Goal: Find specific page/section: Find specific page/section

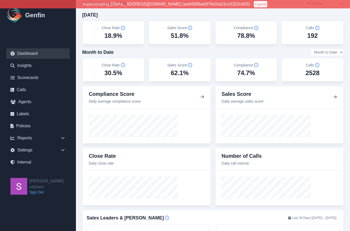
scroll to position [7, 0]
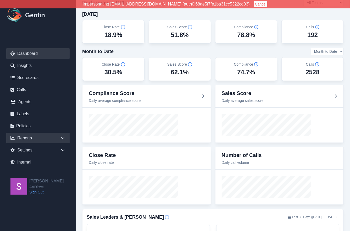
click at [31, 137] on div "Reports" at bounding box center [37, 138] width 63 height 10
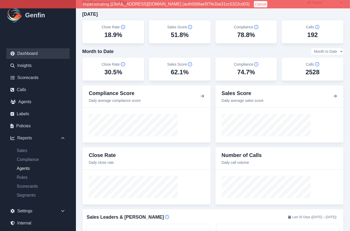
click at [24, 167] on link "Agents" at bounding box center [41, 168] width 57 height 6
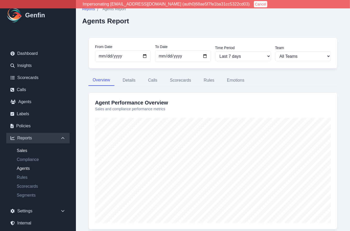
click at [20, 150] on link "Sales" at bounding box center [41, 150] width 57 height 6
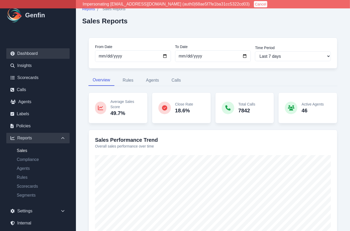
click at [40, 52] on link "Dashboard" at bounding box center [37, 53] width 63 height 10
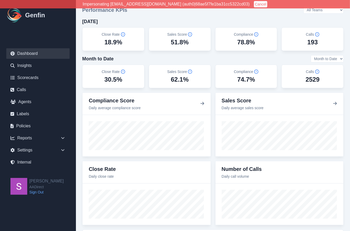
click at [305, 11] on select "All Teams [PERSON_NAME] Support" at bounding box center [324, 9] width 40 height 7
click at [65, 139] on icon at bounding box center [62, 137] width 5 height 5
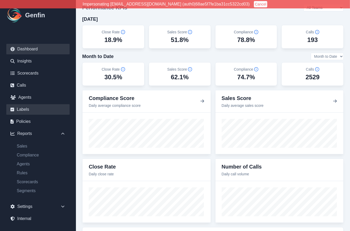
scroll to position [6, 0]
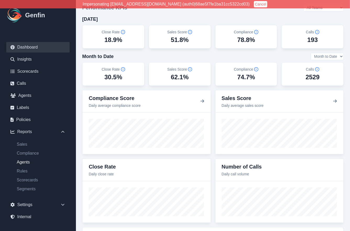
click at [27, 162] on link "Agents" at bounding box center [41, 162] width 57 height 6
